Goal: Task Accomplishment & Management: Manage account settings

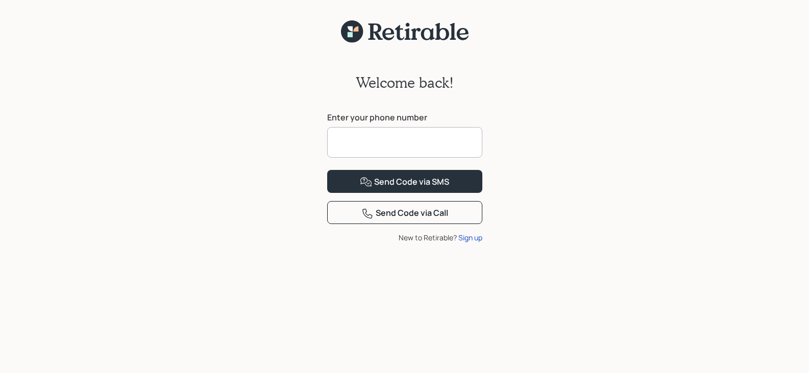
click at [424, 141] on input at bounding box center [404, 142] width 155 height 31
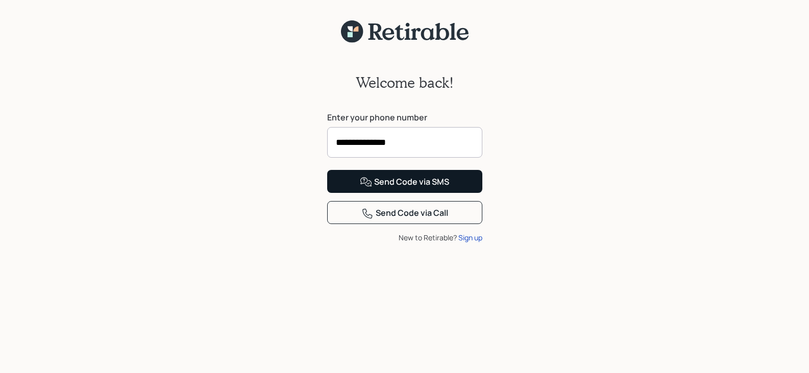
type input "**********"
click at [418, 188] on div "Send Code via SMS" at bounding box center [404, 182] width 89 height 12
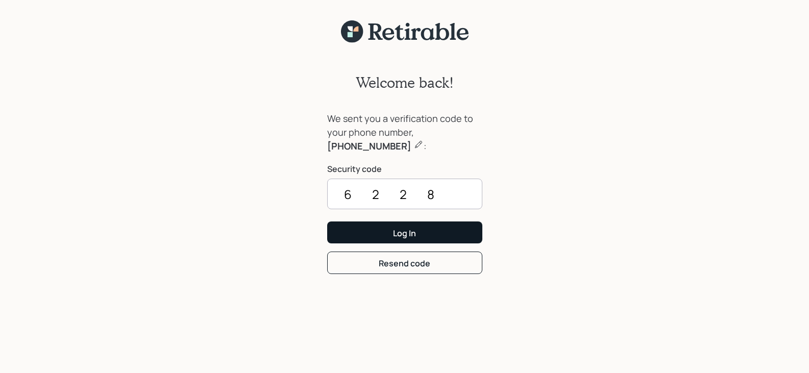
type input "6228"
click at [413, 229] on div "Log In" at bounding box center [404, 233] width 23 height 11
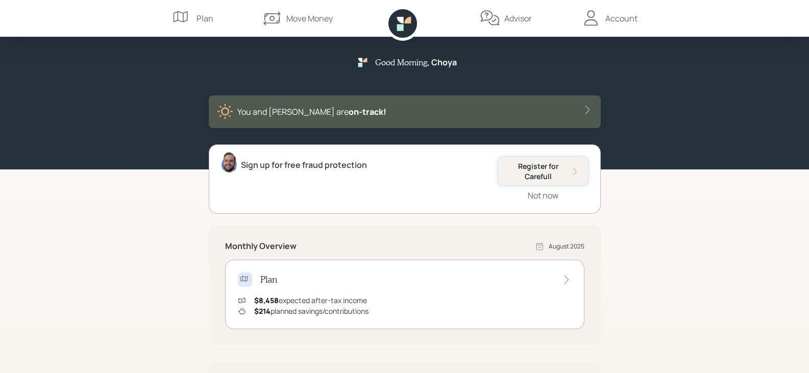
click at [552, 168] on div "Register for Carefull" at bounding box center [543, 171] width 74 height 20
click at [586, 105] on icon at bounding box center [587, 110] width 10 height 10
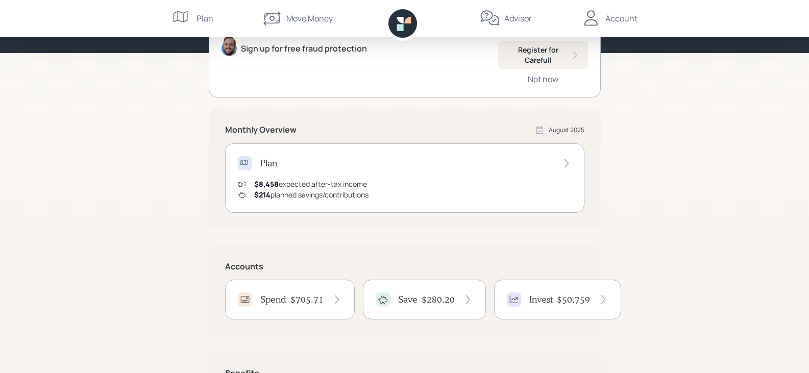
scroll to position [153, 0]
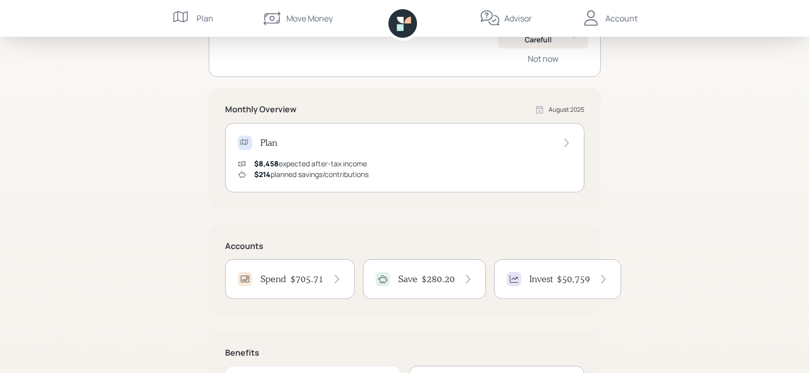
click at [567, 139] on icon at bounding box center [566, 143] width 10 height 10
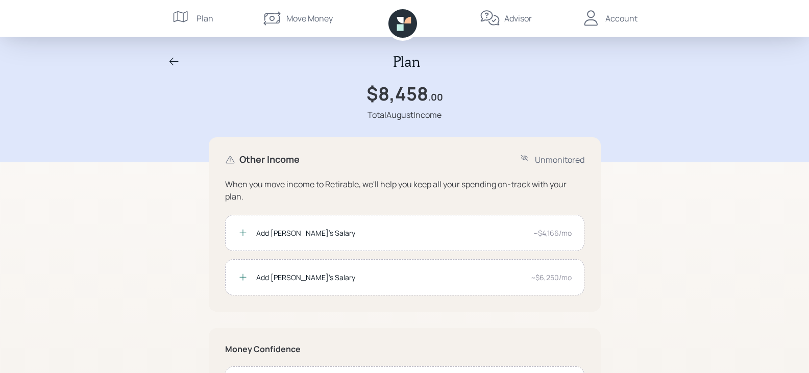
click at [204, 14] on div "Plan" at bounding box center [205, 18] width 17 height 12
click at [614, 17] on div "Account" at bounding box center [621, 18] width 32 height 12
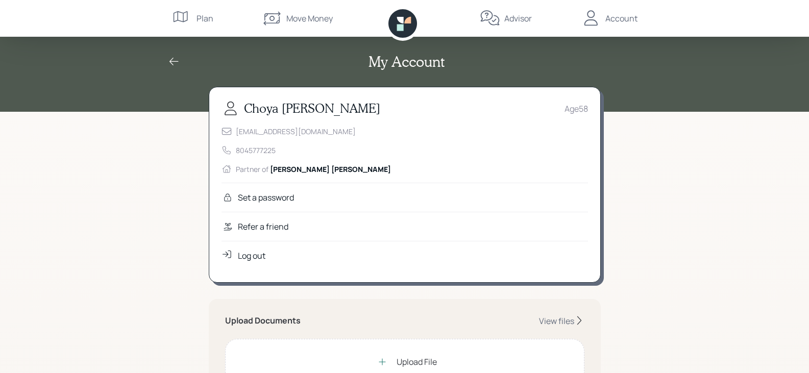
click at [304, 16] on div "Move Money" at bounding box center [309, 18] width 46 height 12
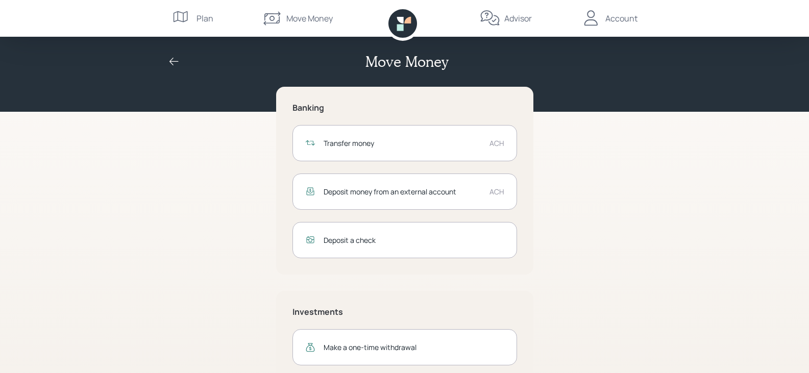
click at [191, 15] on icon at bounding box center [182, 18] width 20 height 20
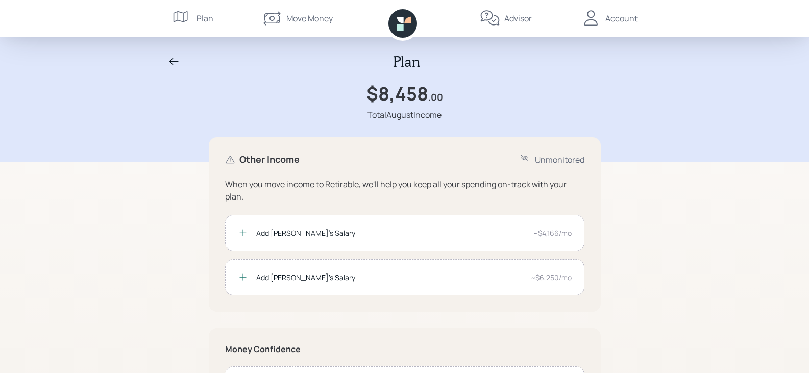
click at [172, 56] on icon at bounding box center [174, 62] width 12 height 12
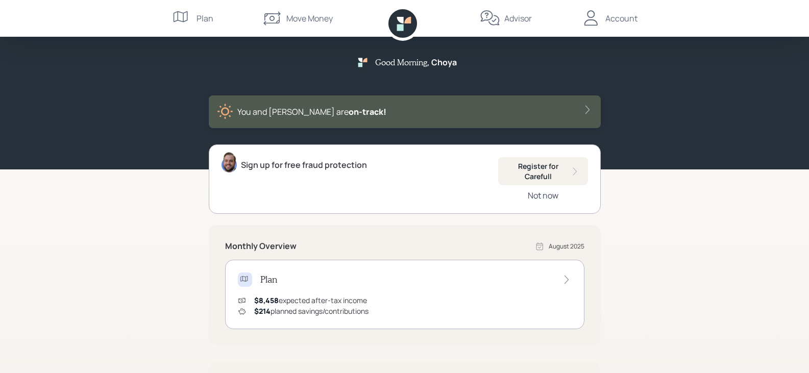
click at [544, 194] on div "Not now" at bounding box center [543, 195] width 31 height 11
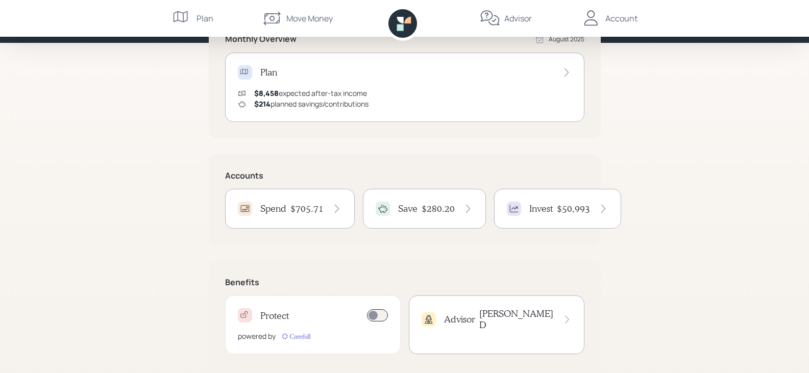
scroll to position [140, 0]
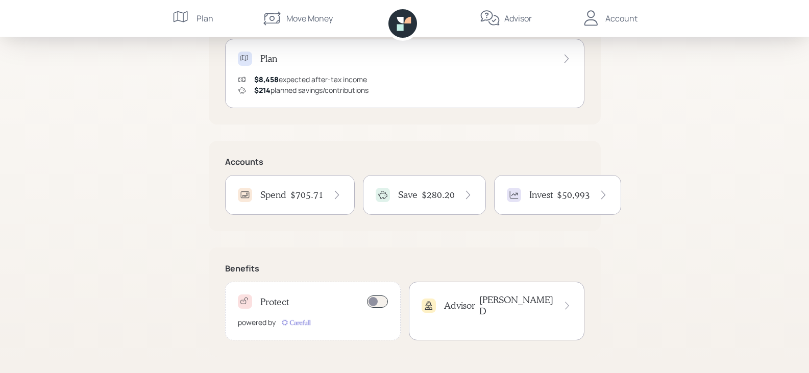
click at [326, 192] on div "$705.71" at bounding box center [316, 194] width 52 height 11
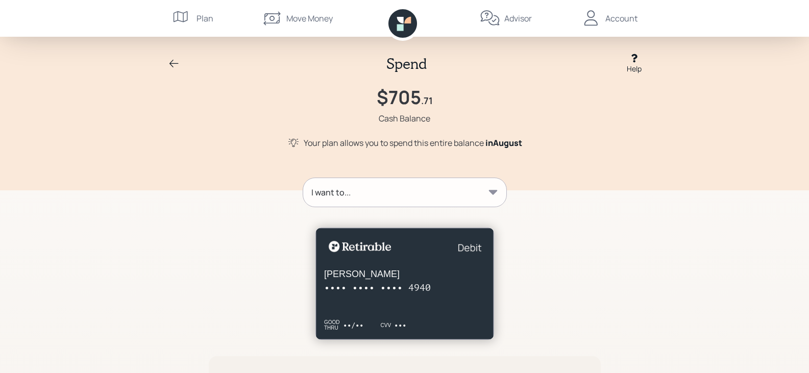
click at [174, 61] on icon at bounding box center [174, 64] width 12 height 12
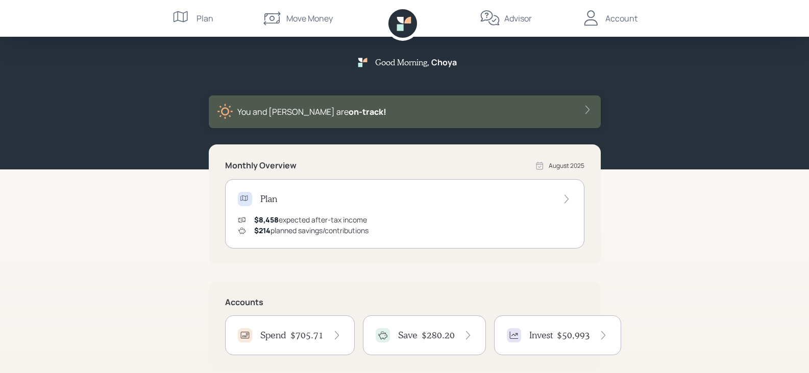
click at [431, 335] on h4 "$280.20" at bounding box center [438, 335] width 33 height 11
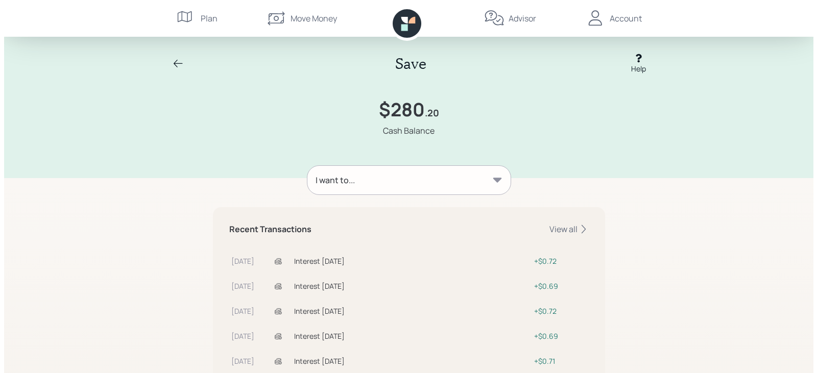
scroll to position [51, 0]
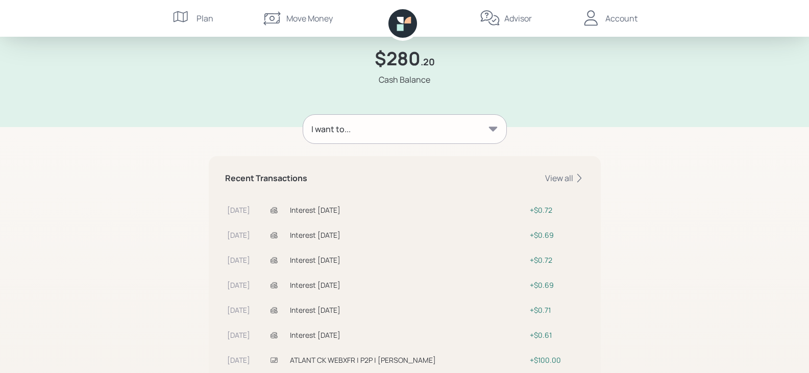
click at [445, 132] on div "I want to..." at bounding box center [404, 129] width 203 height 29
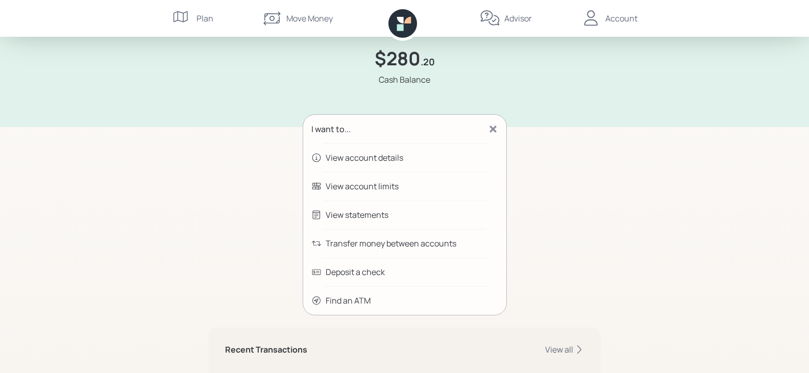
click at [389, 151] on div "View account details" at bounding box center [404, 157] width 203 height 29
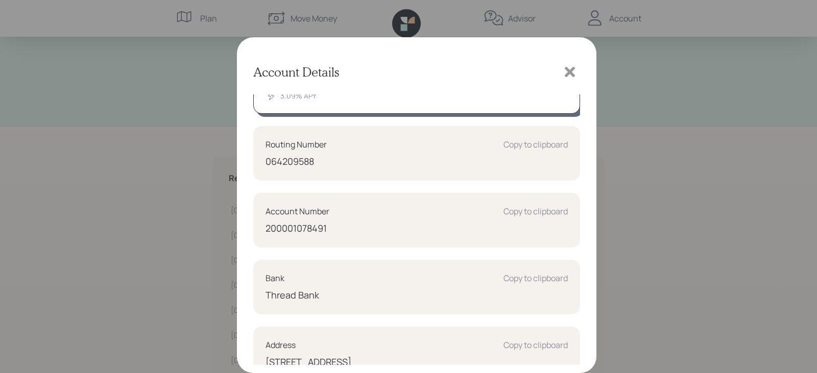
scroll to position [97, 0]
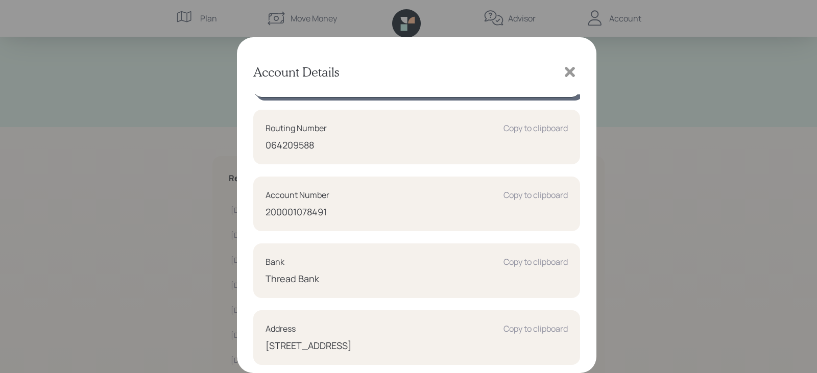
click at [518, 257] on div "Copy to clipboard" at bounding box center [535, 262] width 64 height 12
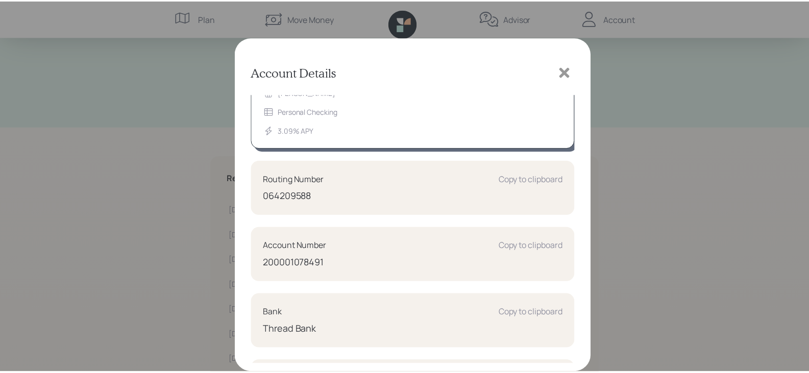
scroll to position [0, 0]
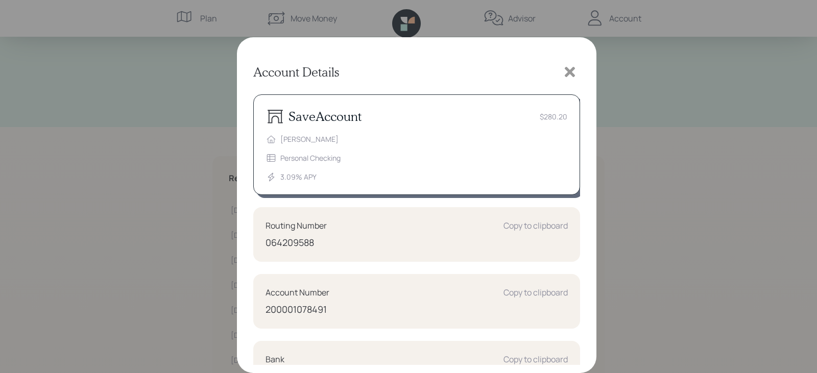
click at [565, 67] on icon at bounding box center [569, 71] width 15 height 15
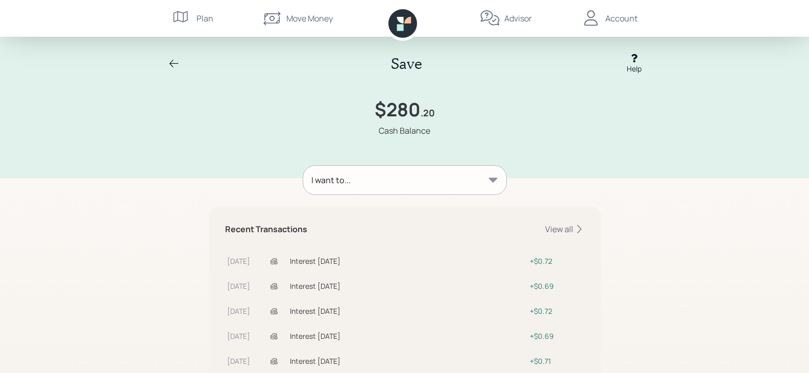
click at [176, 62] on icon at bounding box center [174, 64] width 12 height 12
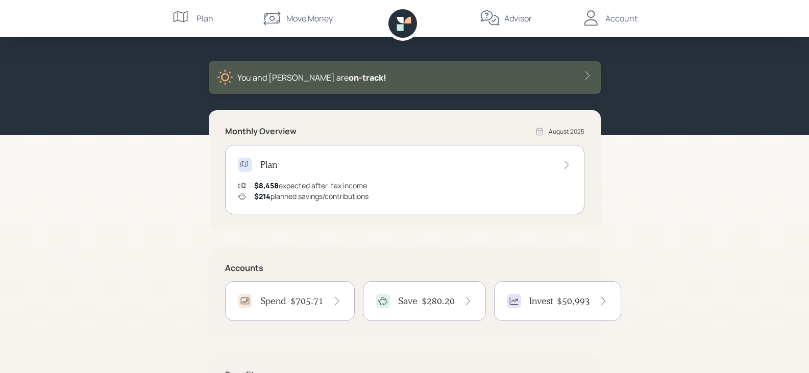
scroll to position [51, 0]
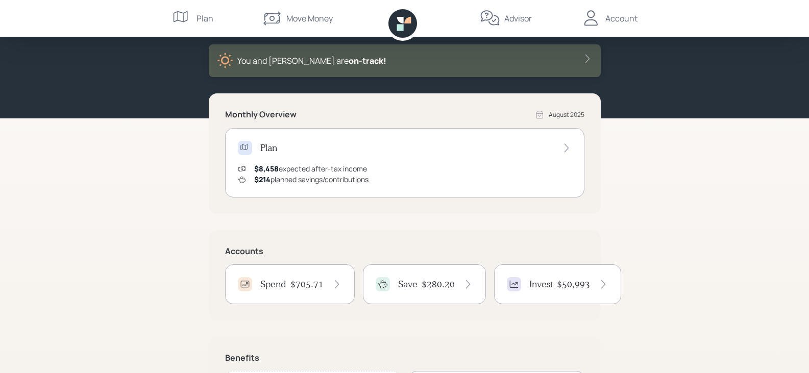
click at [580, 279] on h4 "$50,993" at bounding box center [573, 284] width 33 height 11
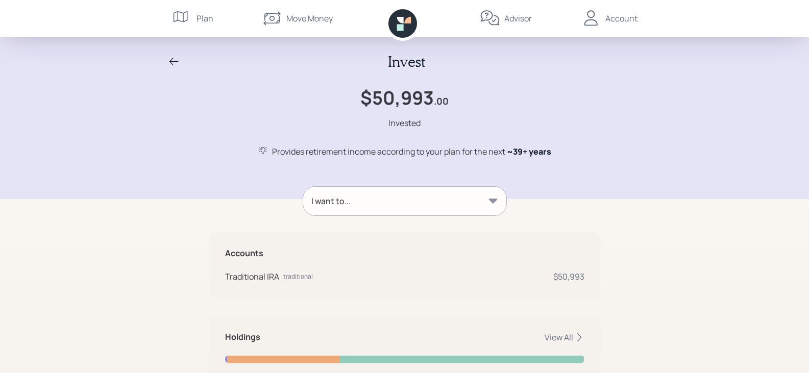
scroll to position [101, 0]
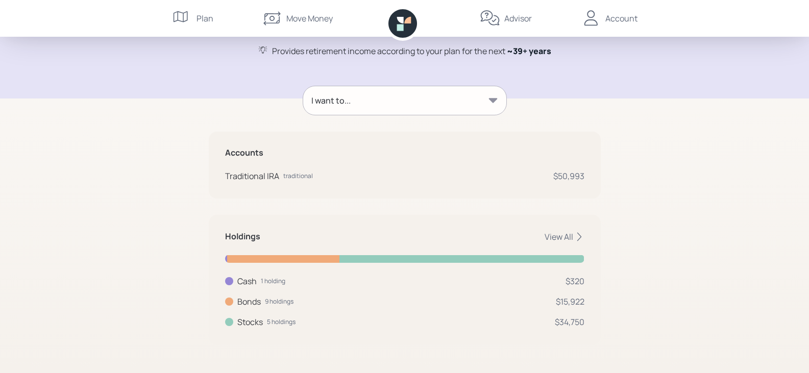
click at [479, 102] on div "I want to..." at bounding box center [404, 100] width 203 height 29
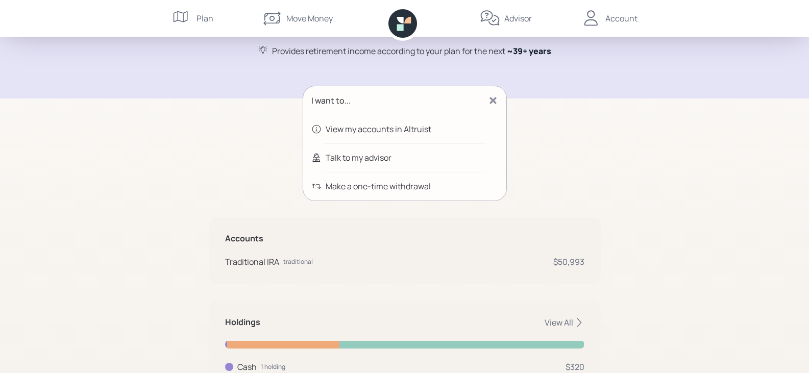
click at [418, 121] on div "View my accounts in Altruist" at bounding box center [404, 129] width 203 height 29
